Goal: Transaction & Acquisition: Purchase product/service

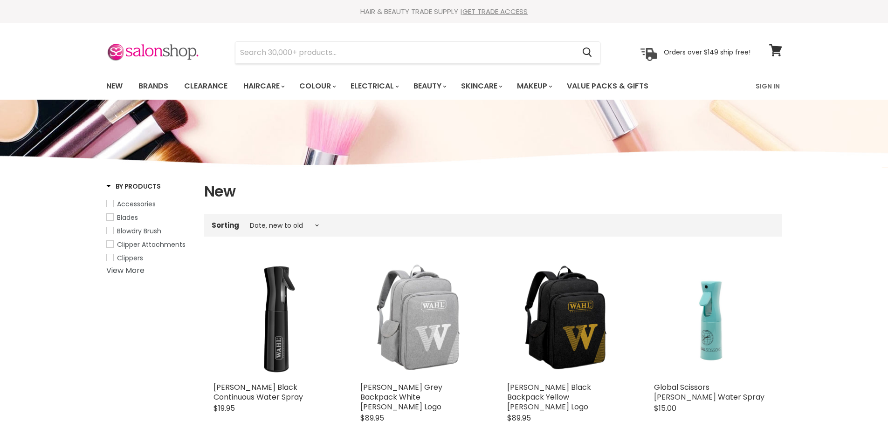
select select "created-descending"
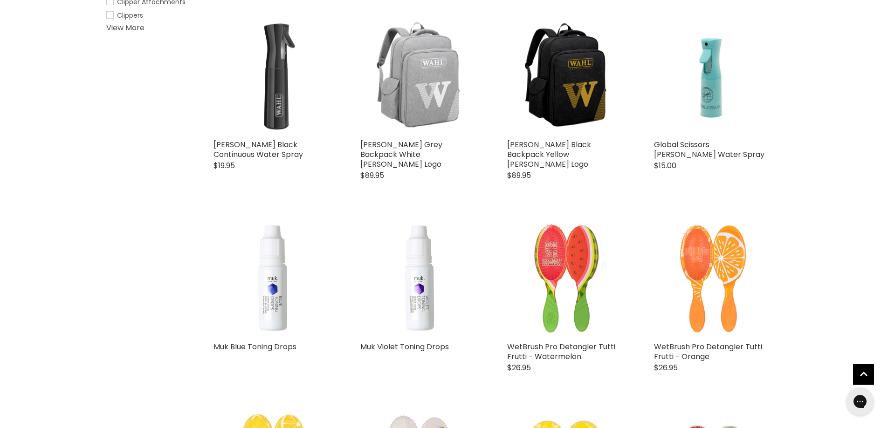
scroll to position [280, 0]
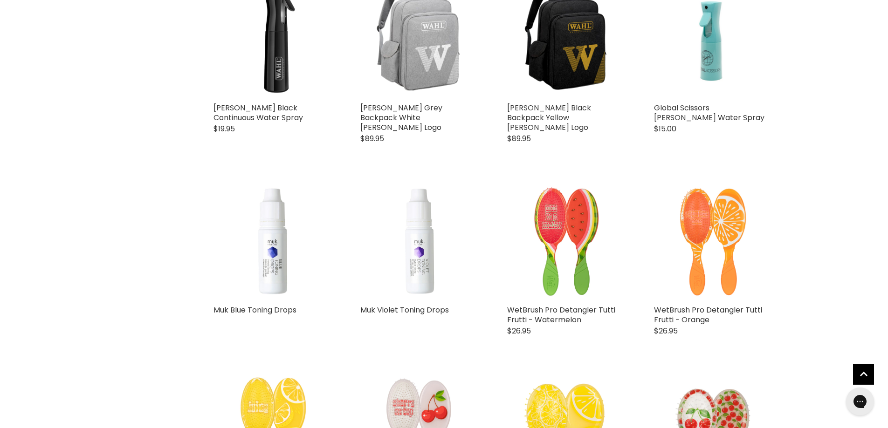
click at [467, 227] on img "Main content" at bounding box center [419, 241] width 119 height 119
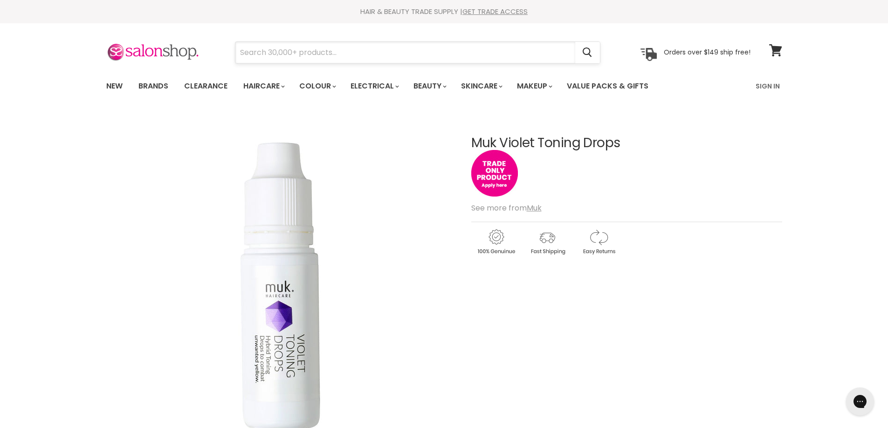
click at [345, 62] on input "Search" at bounding box center [405, 52] width 340 height 21
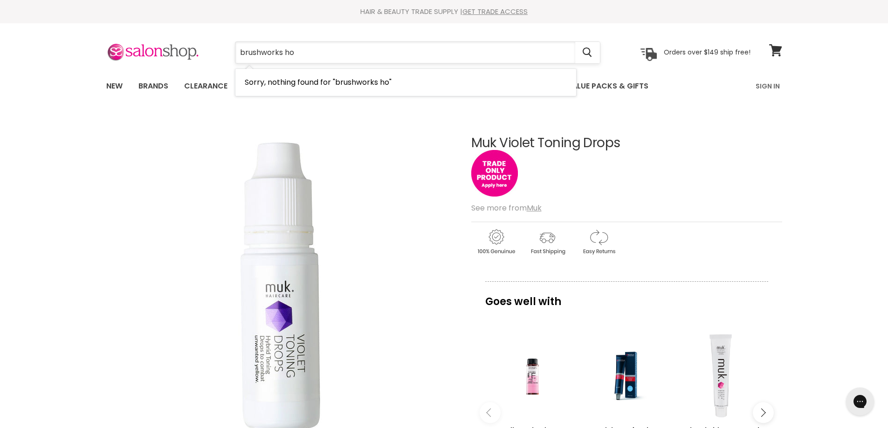
type input "brushworks hot"
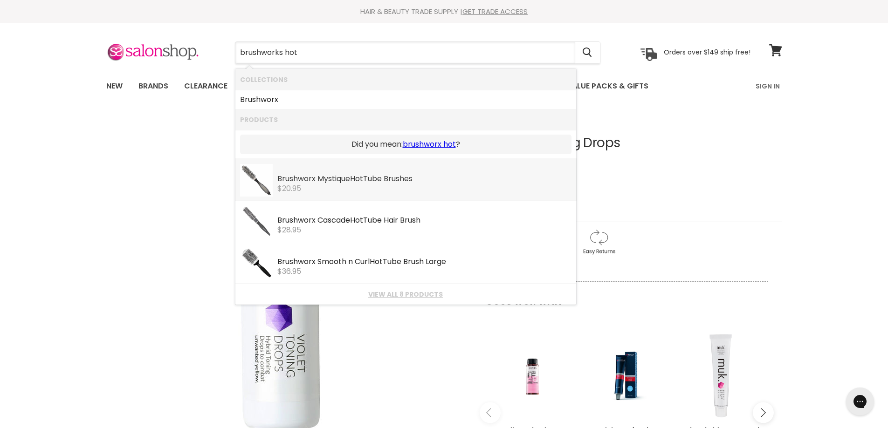
click at [356, 192] on div "$20.95" at bounding box center [424, 189] width 294 height 8
